Goal: Task Accomplishment & Management: Complete application form

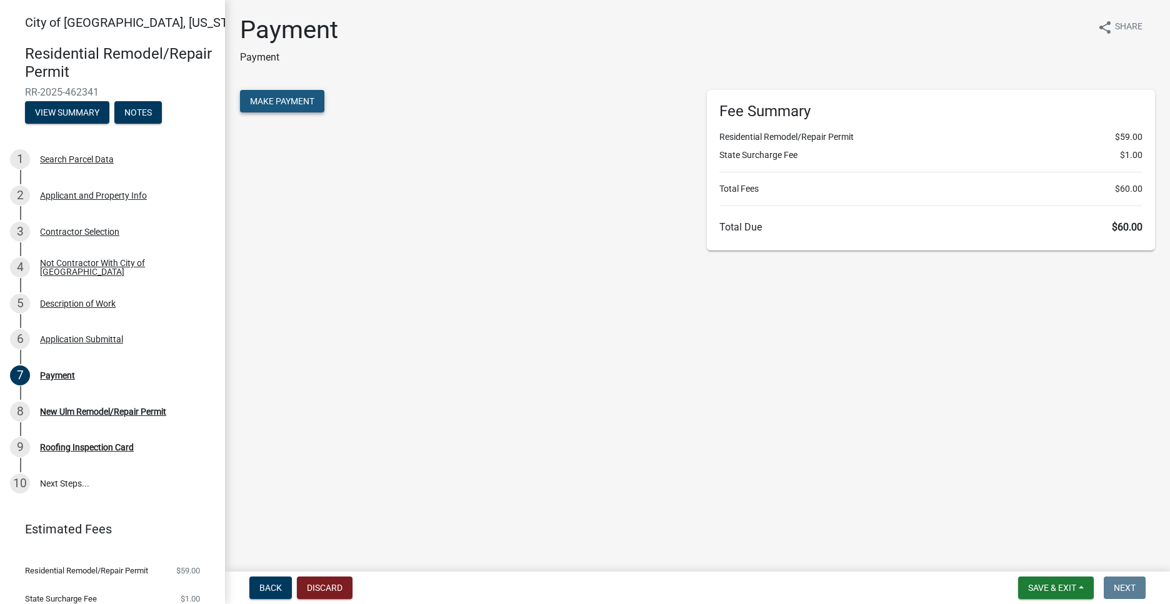
click at [306, 104] on span "Make Payment" at bounding box center [282, 101] width 64 height 10
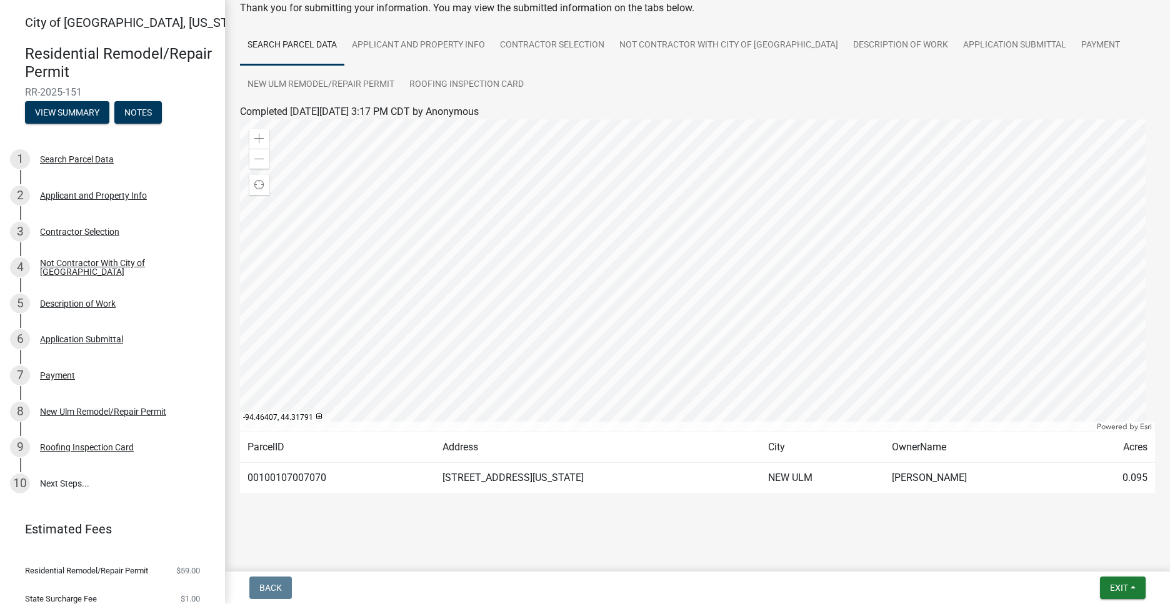
scroll to position [7, 0]
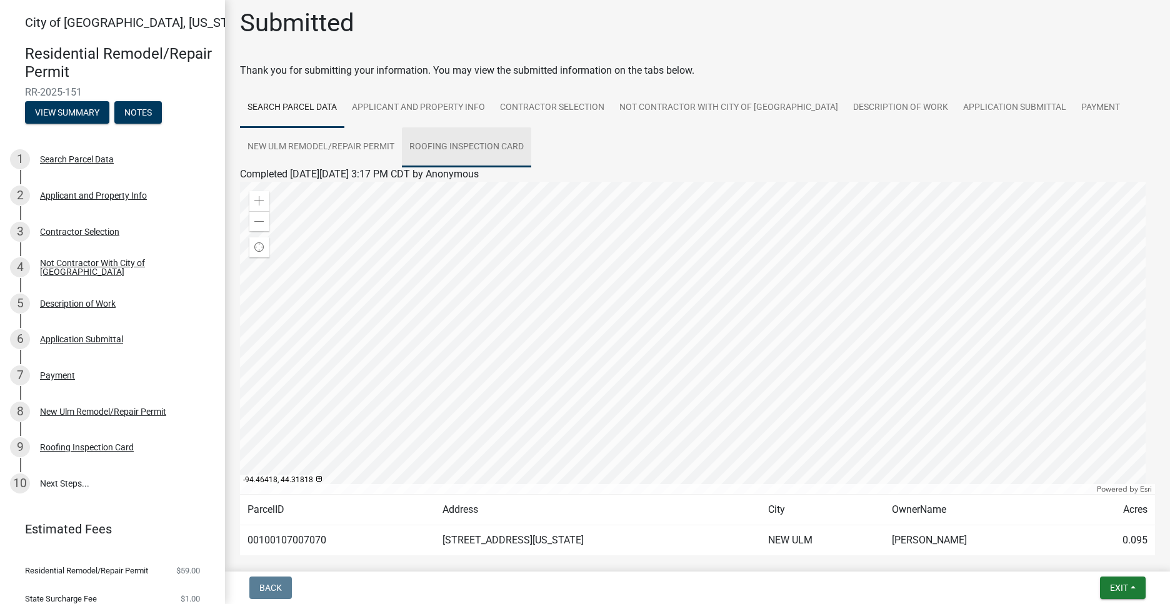
click at [483, 141] on link "Roofing Inspection Card" at bounding box center [466, 147] width 129 height 40
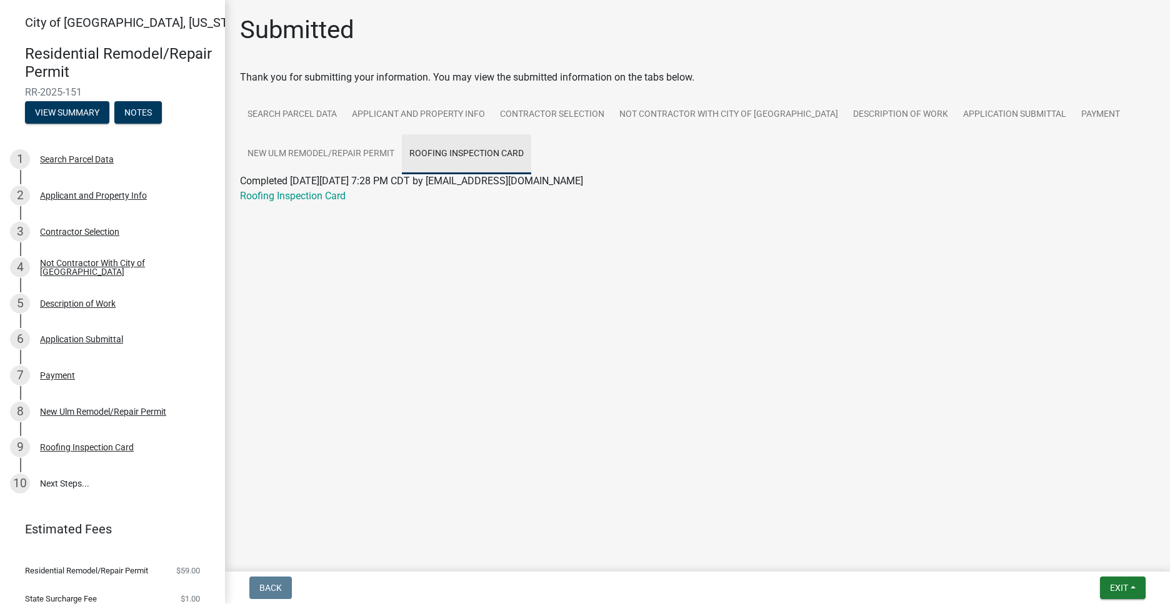
scroll to position [0, 0]
click at [337, 195] on link "Roofing Inspection Card" at bounding box center [293, 196] width 106 height 12
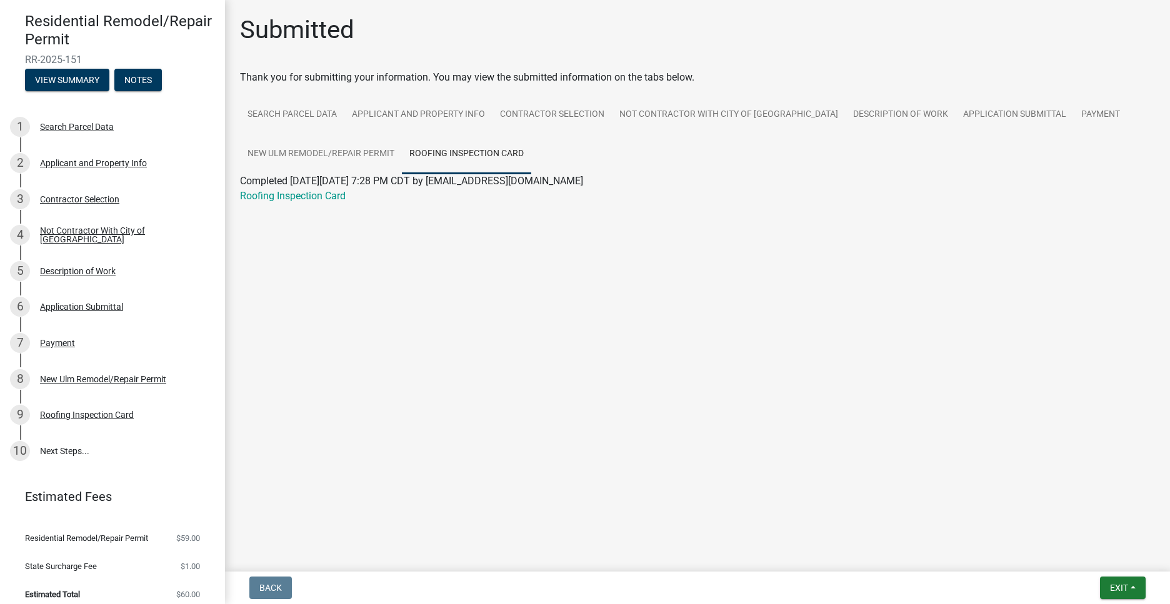
scroll to position [50, 0]
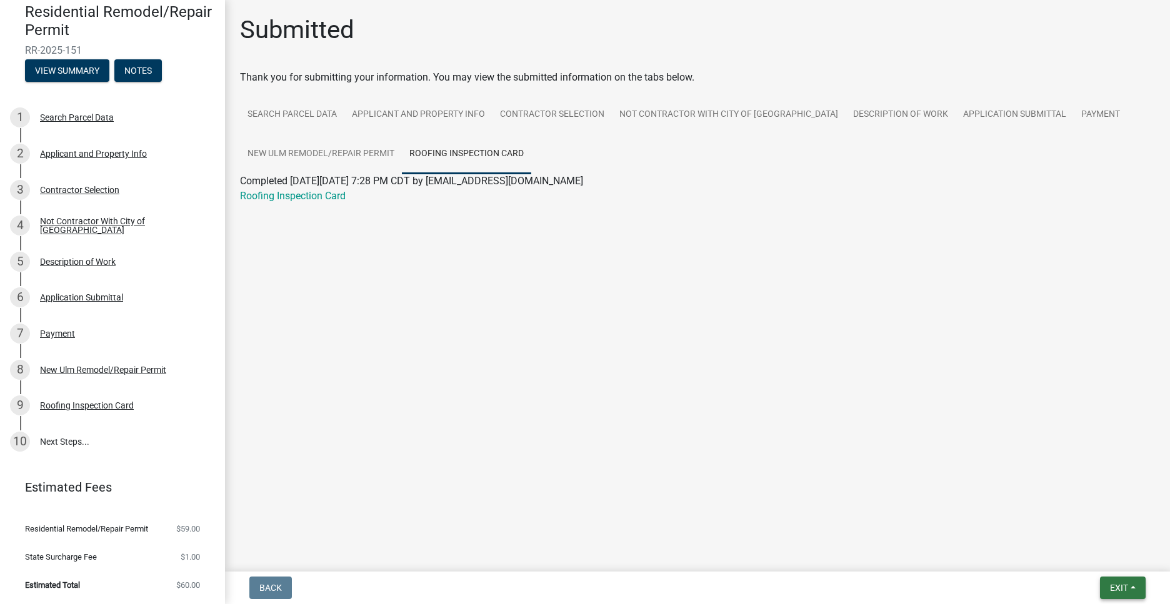
click at [1113, 581] on button "Exit" at bounding box center [1123, 588] width 46 height 22
click at [1082, 552] on button "Save & Exit" at bounding box center [1095, 555] width 100 height 30
